Goal: Transaction & Acquisition: Book appointment/travel/reservation

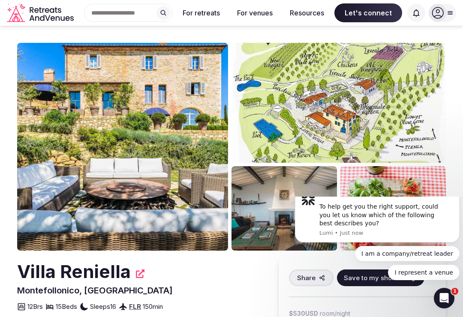
click at [446, 198] on div "Hello 👋 How can I assist you [DATE]?" at bounding box center [382, 194] width 127 height 9
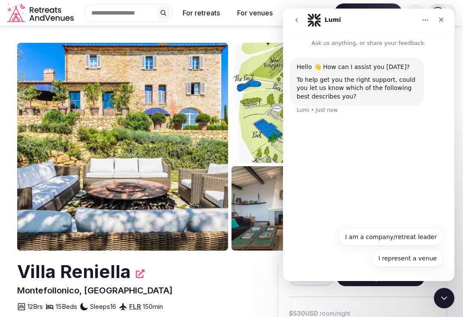
click at [443, 21] on icon "Close" at bounding box center [440, 19] width 7 height 7
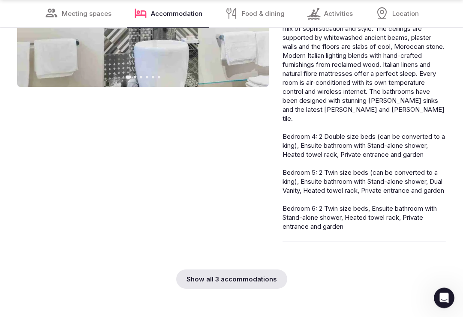
scroll to position [2605, 0]
click at [234, 280] on div "Show all 3 accommodations" at bounding box center [231, 278] width 111 height 19
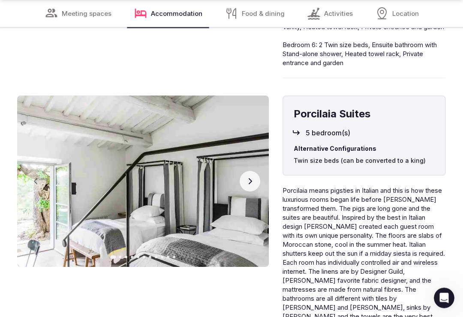
scroll to position [2768, 0]
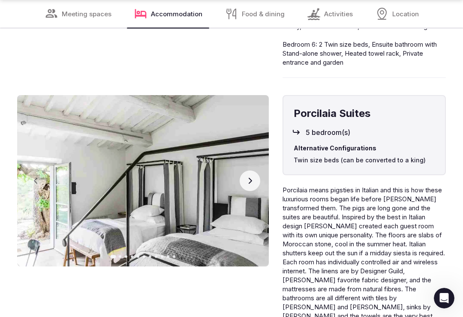
click at [248, 178] on icon "button" at bounding box center [249, 180] width 7 height 7
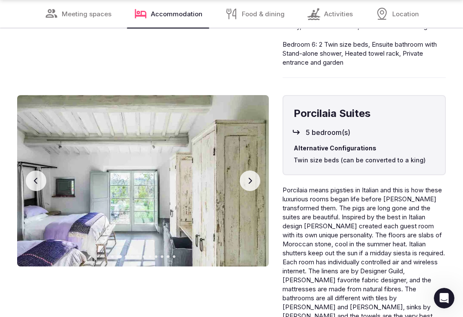
click at [249, 181] on button "Next slide" at bounding box center [250, 181] width 21 height 21
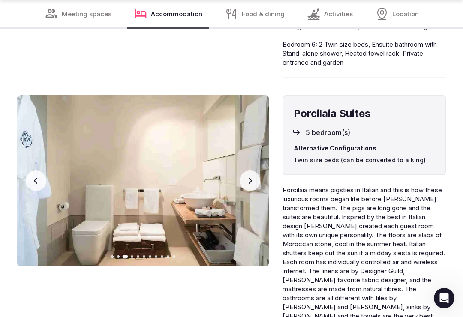
click at [248, 184] on button "Next slide" at bounding box center [250, 181] width 21 height 21
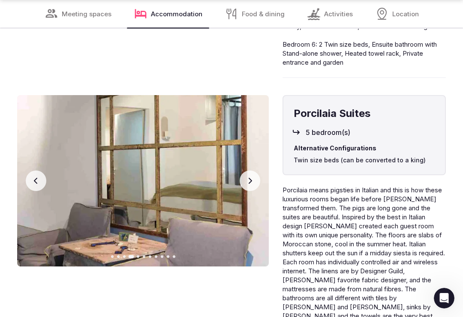
click at [247, 184] on button "Next slide" at bounding box center [250, 181] width 21 height 21
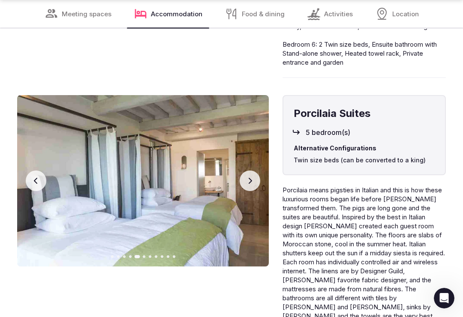
click at [247, 181] on button "Next slide" at bounding box center [250, 181] width 21 height 21
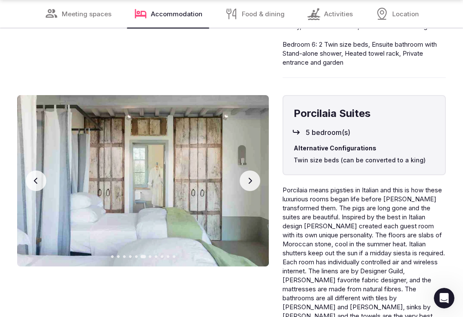
click at [253, 182] on button "Next slide" at bounding box center [250, 181] width 21 height 21
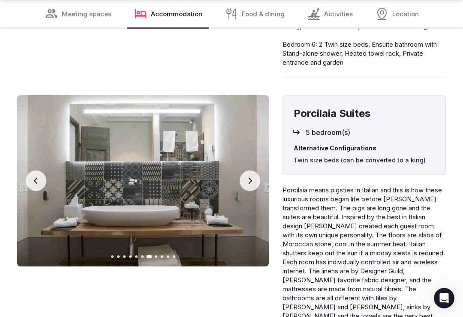
click at [251, 184] on button "Next slide" at bounding box center [250, 181] width 21 height 21
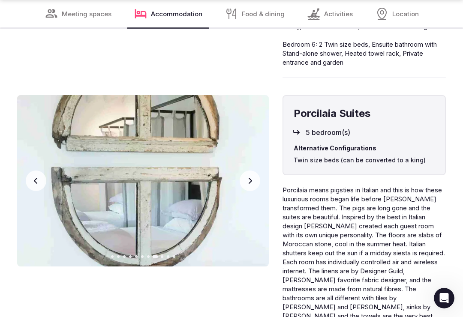
click at [255, 180] on button "Next slide" at bounding box center [250, 181] width 21 height 21
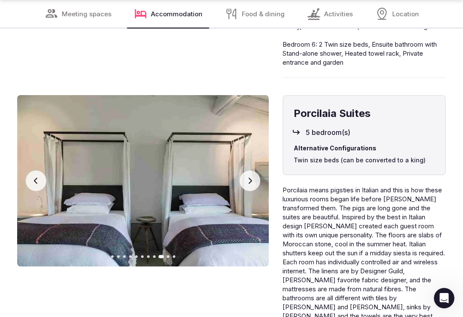
click at [251, 184] on button "Next slide" at bounding box center [250, 181] width 21 height 21
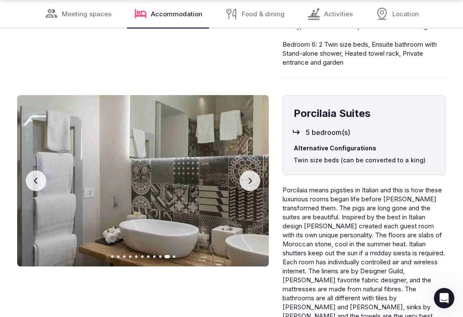
click at [252, 180] on button "Next slide" at bounding box center [250, 181] width 21 height 21
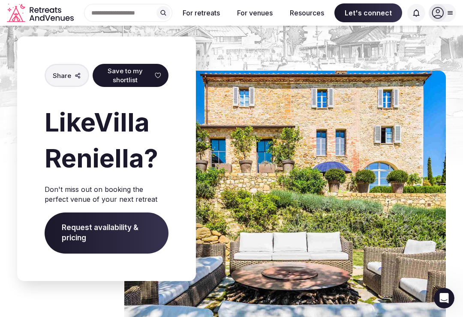
scroll to position [4531, 0]
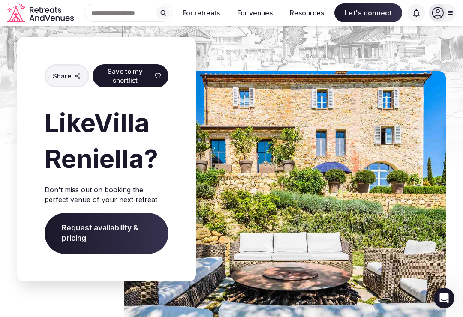
click at [90, 220] on span "Request availability & pricing" at bounding box center [107, 233] width 124 height 41
